Goal: Information Seeking & Learning: Find specific page/section

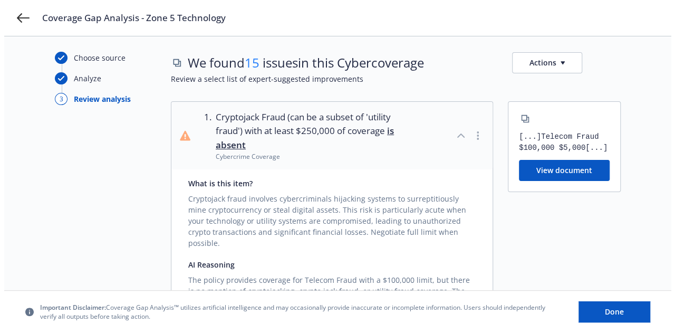
scroll to position [14, 0]
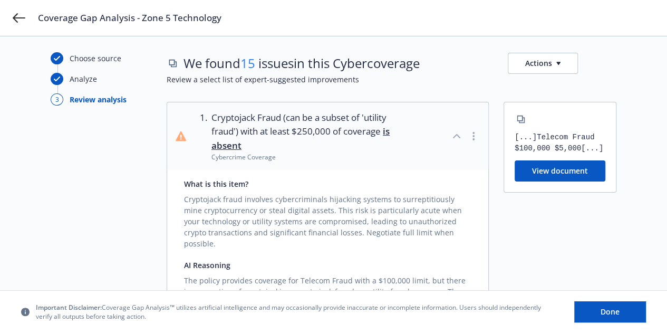
click at [569, 181] on button "View document" at bounding box center [560, 170] width 91 height 21
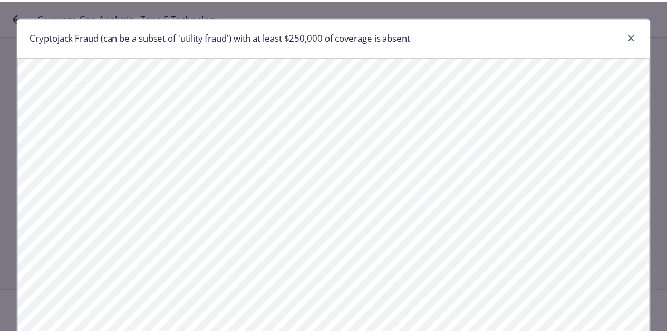
scroll to position [14, 0]
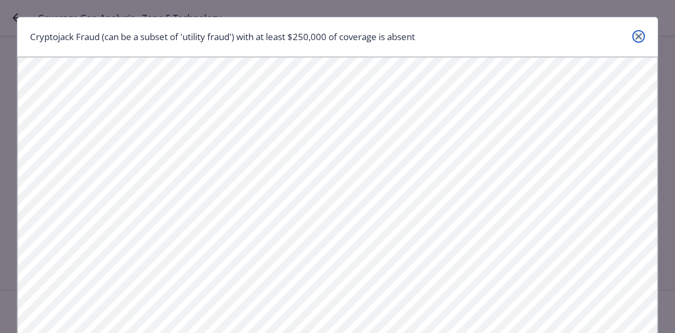
click at [632, 32] on link "close" at bounding box center [638, 36] width 13 height 13
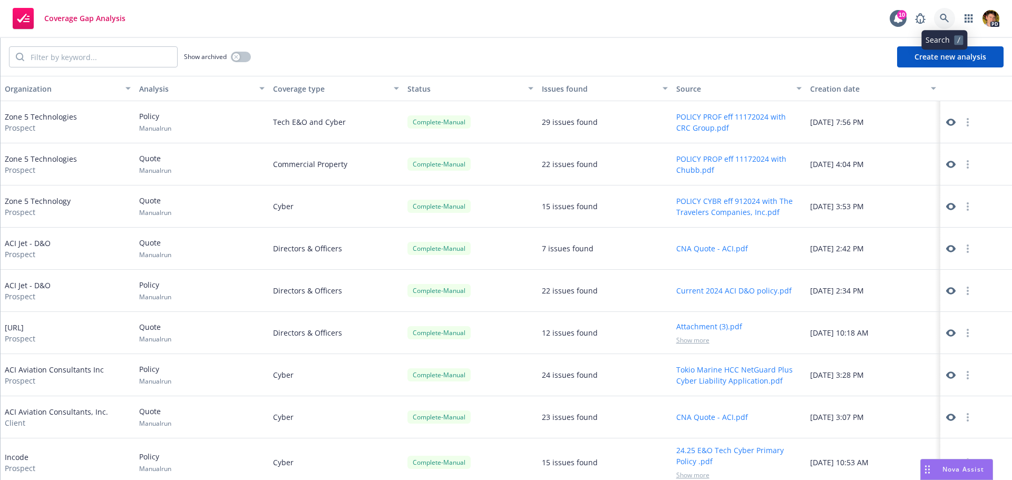
click at [949, 16] on icon at bounding box center [944, 18] width 9 height 9
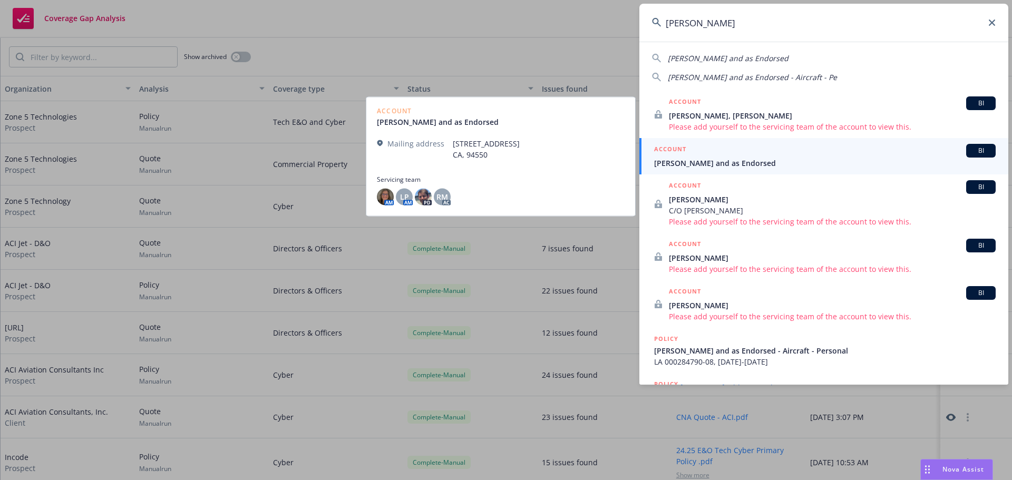
type input "john edward"
click at [733, 163] on span "John Edward Hanson and as Endorsed" at bounding box center [825, 163] width 342 height 11
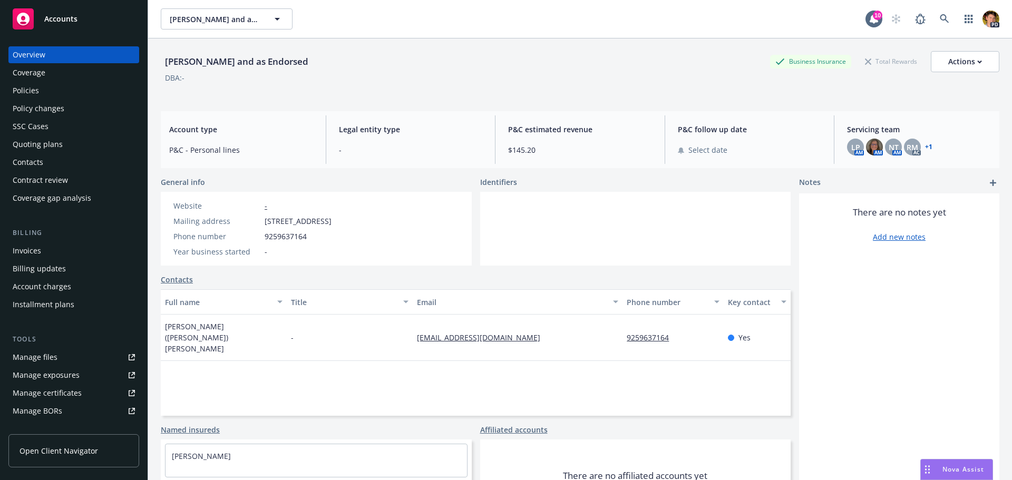
click at [52, 89] on div "Policies" at bounding box center [74, 90] width 122 height 17
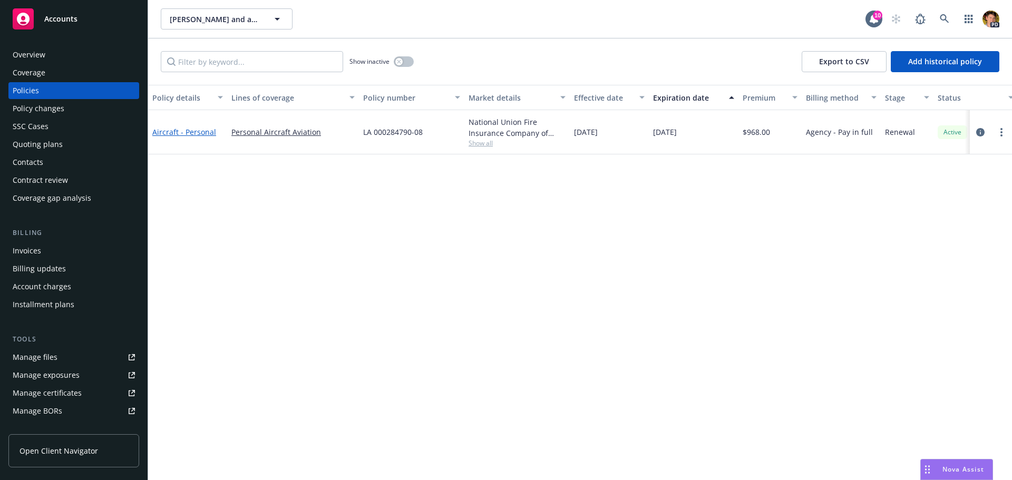
click at [187, 133] on link "Aircraft - Personal" at bounding box center [184, 132] width 64 height 10
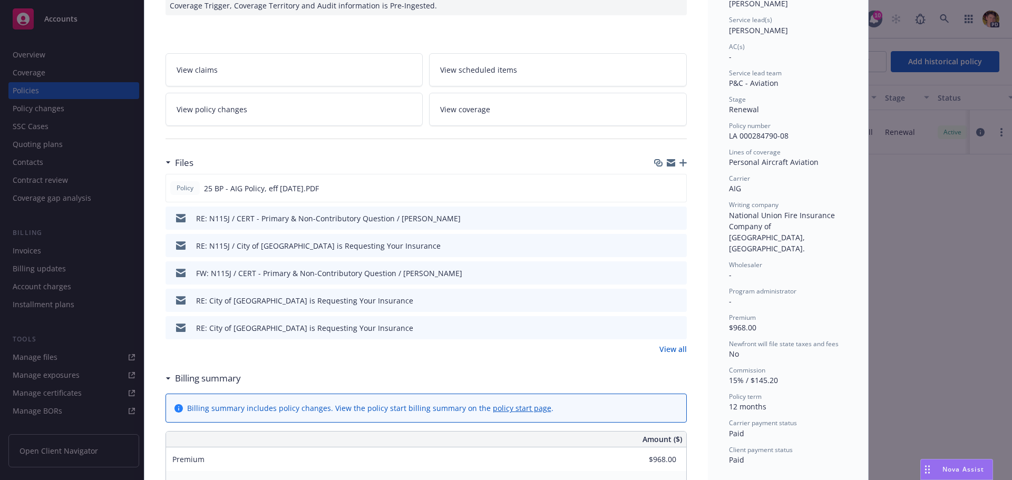
scroll to position [158, 0]
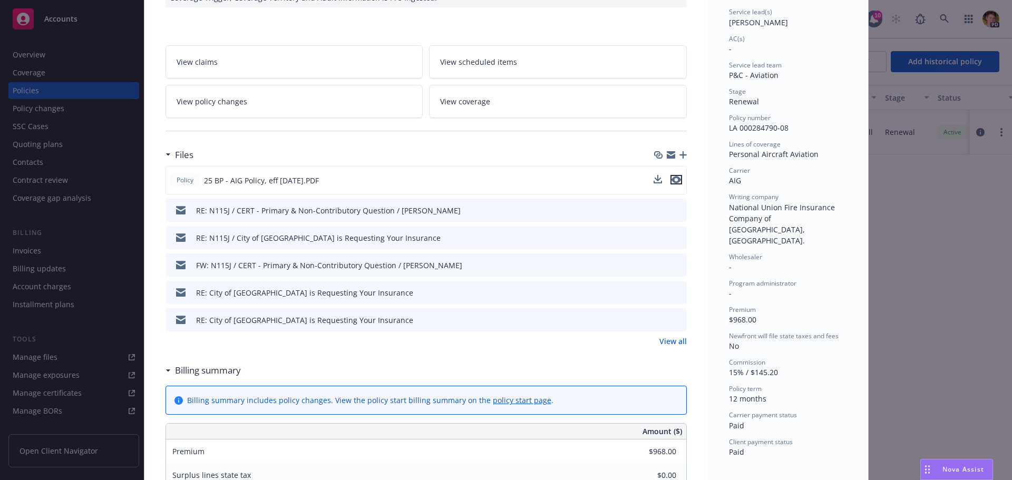
click at [675, 181] on icon "preview file" at bounding box center [676, 179] width 9 height 7
